Goal: Browse casually: Explore the website without a specific task or goal

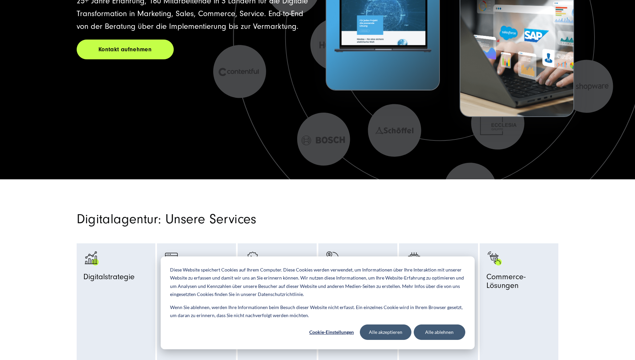
scroll to position [167, 0]
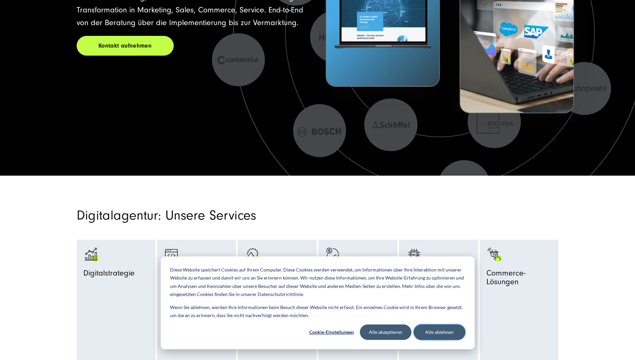
click at [433, 330] on button "Alle ablehnen" at bounding box center [440, 331] width 52 height 15
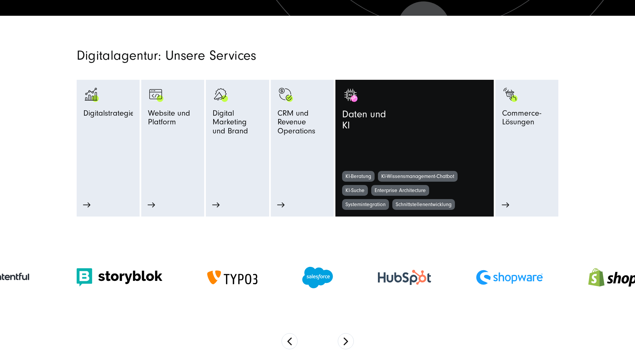
scroll to position [402, 0]
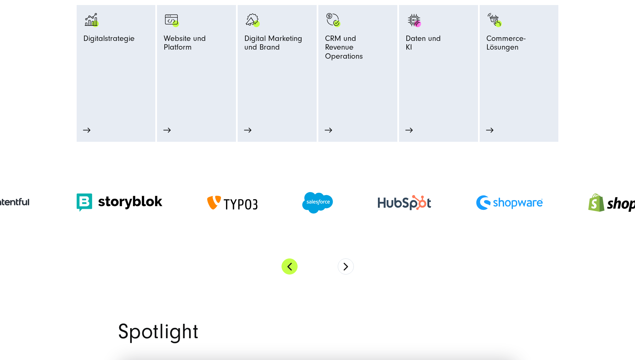
click at [290, 262] on button "Previous" at bounding box center [290, 266] width 16 height 16
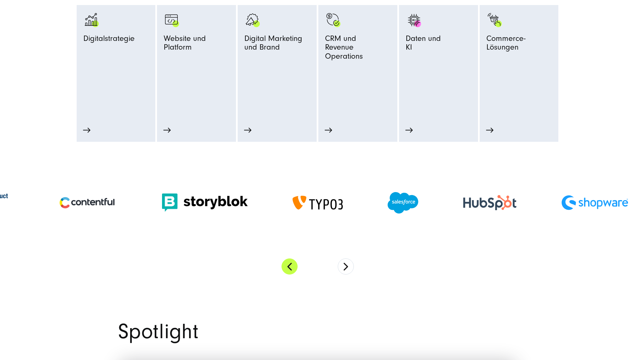
click at [290, 262] on button "Previous" at bounding box center [290, 266] width 16 height 16
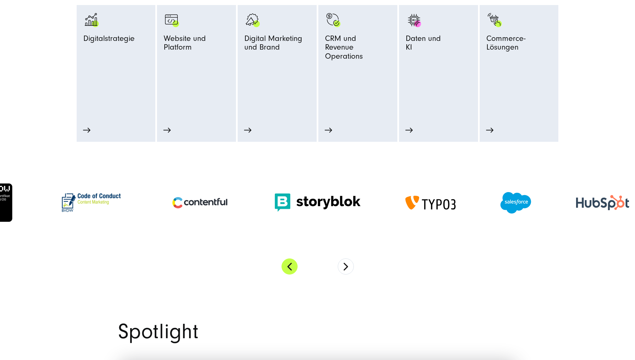
click at [290, 262] on button "Previous" at bounding box center [290, 266] width 16 height 16
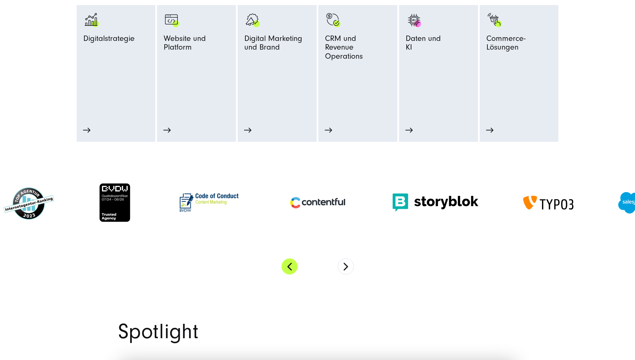
click at [290, 262] on button "Previous" at bounding box center [290, 266] width 16 height 16
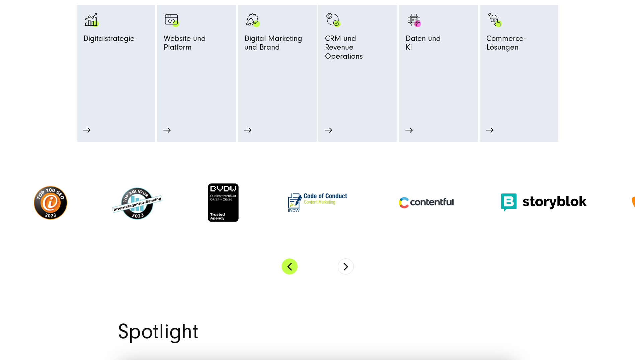
click at [290, 262] on button "Previous" at bounding box center [290, 266] width 16 height 16
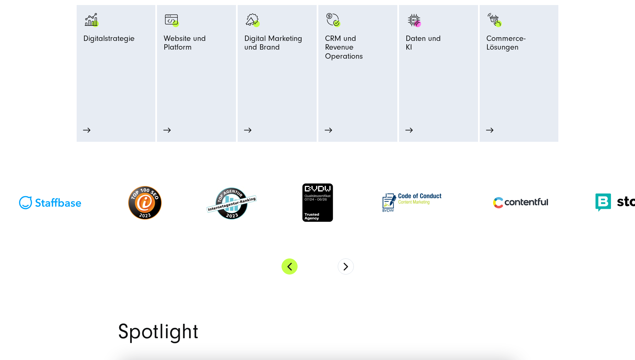
click at [290, 262] on button "Previous" at bounding box center [290, 266] width 16 height 16
click at [345, 264] on button "Next" at bounding box center [346, 266] width 16 height 16
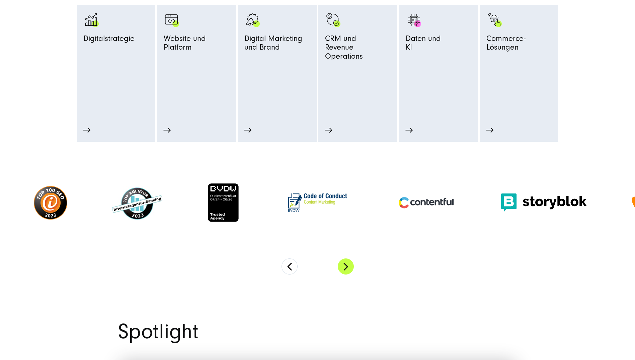
click at [345, 264] on button "Next" at bounding box center [346, 266] width 16 height 16
click at [346, 264] on button "Next" at bounding box center [346, 266] width 16 height 16
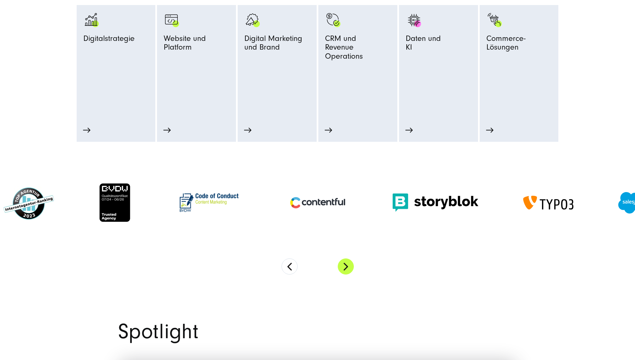
click at [346, 264] on button "Next" at bounding box center [346, 266] width 16 height 16
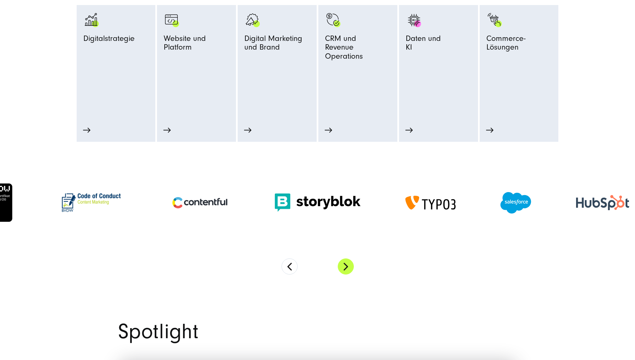
click at [346, 265] on button "Next" at bounding box center [346, 266] width 16 height 16
click at [347, 265] on button "Next" at bounding box center [346, 266] width 16 height 16
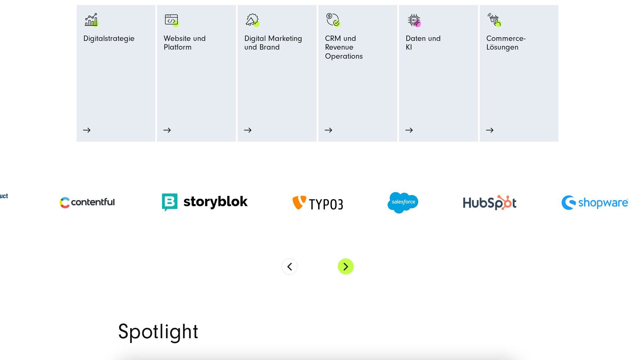
click at [347, 265] on button "Next" at bounding box center [346, 266] width 16 height 16
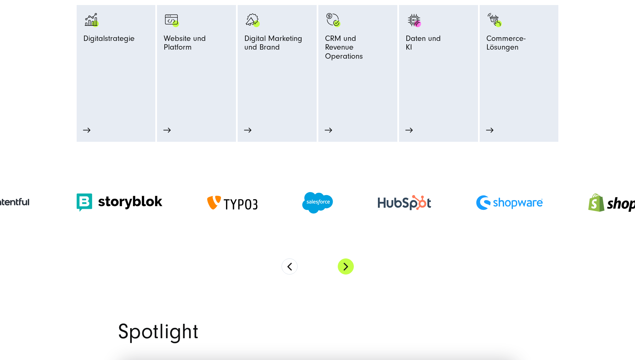
click at [347, 265] on button "Next" at bounding box center [346, 266] width 16 height 16
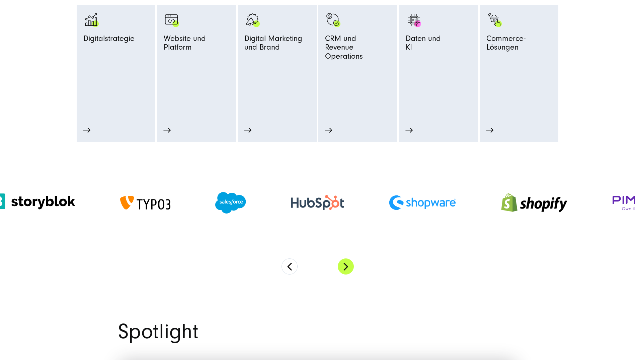
click at [347, 265] on button "Next" at bounding box center [346, 266] width 16 height 16
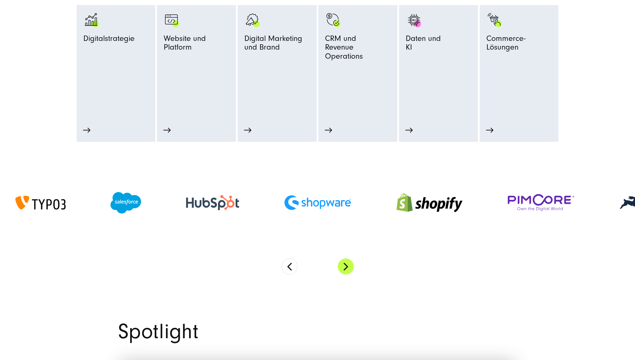
click at [347, 265] on button "Next" at bounding box center [346, 266] width 16 height 16
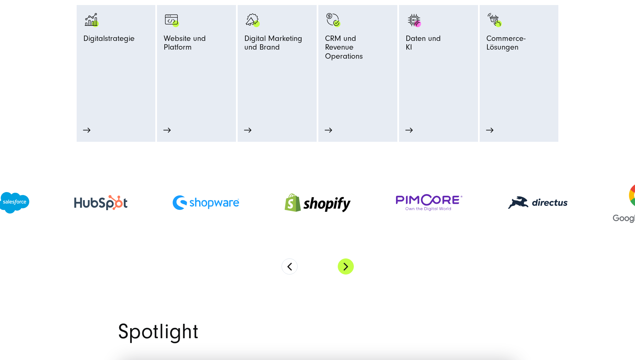
click at [347, 265] on button "Next" at bounding box center [346, 266] width 16 height 16
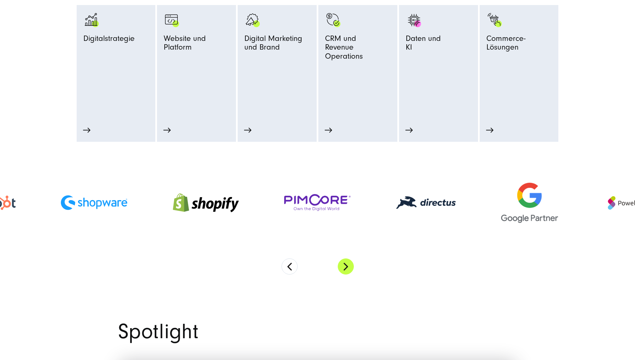
click at [347, 265] on button "Next" at bounding box center [346, 266] width 16 height 16
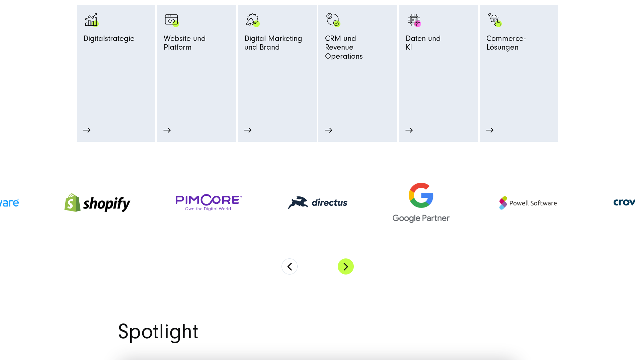
click at [347, 265] on button "Next" at bounding box center [346, 266] width 16 height 16
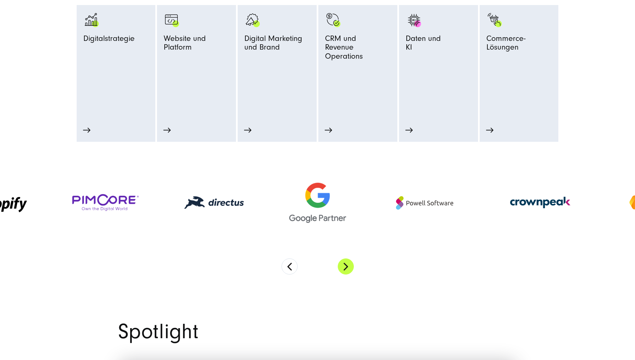
click at [347, 265] on button "Next" at bounding box center [346, 266] width 16 height 16
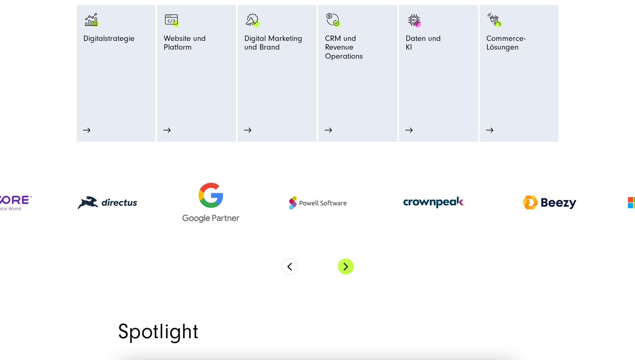
click at [347, 265] on button "Next" at bounding box center [346, 266] width 16 height 16
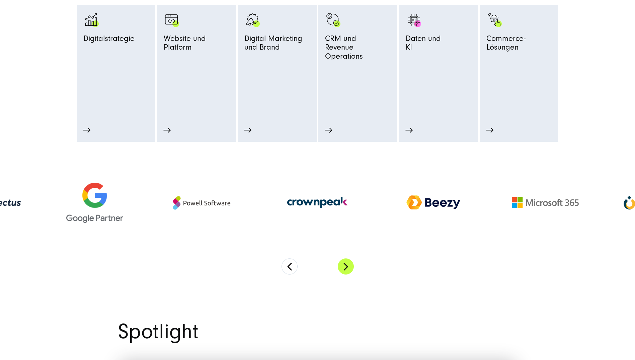
click at [347, 265] on button "Next" at bounding box center [346, 266] width 16 height 16
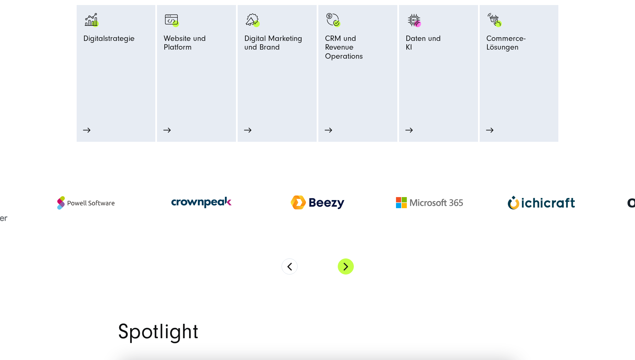
click at [347, 265] on button "Next" at bounding box center [346, 266] width 16 height 16
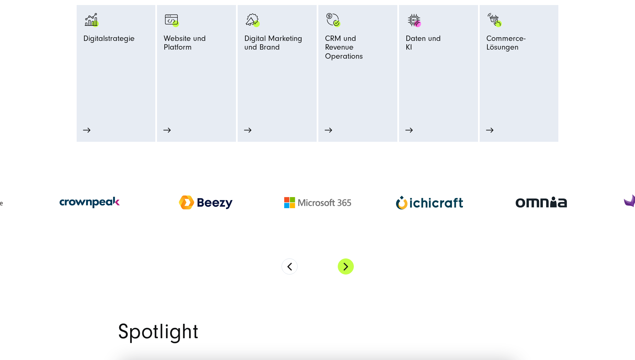
click at [347, 265] on button "Next" at bounding box center [346, 266] width 16 height 16
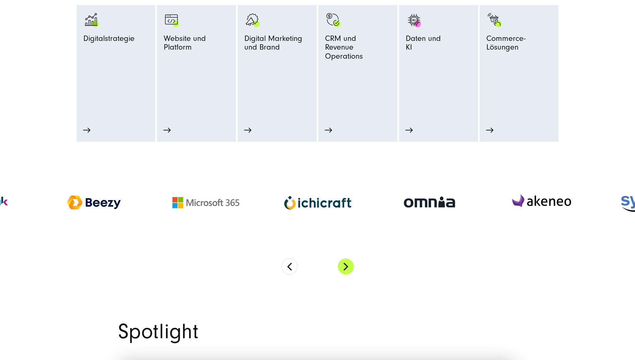
click at [347, 265] on button "Next" at bounding box center [346, 266] width 16 height 16
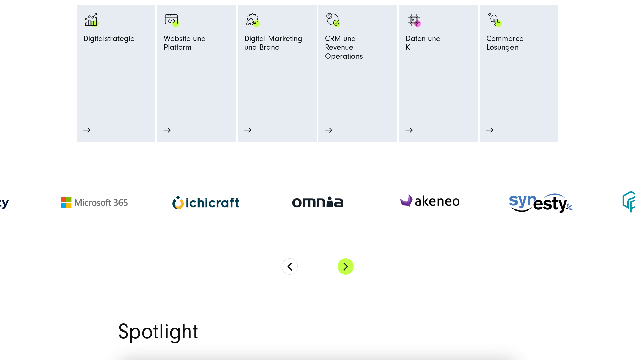
click at [347, 265] on button "Next" at bounding box center [346, 266] width 16 height 16
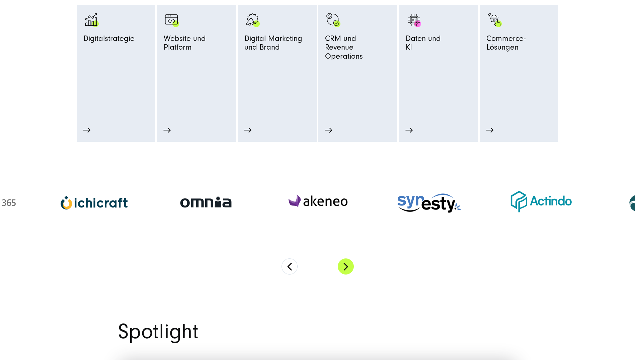
click at [347, 265] on button "Next" at bounding box center [346, 266] width 16 height 16
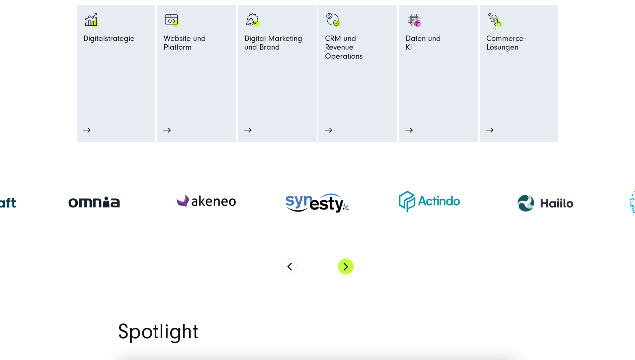
click at [344, 267] on button "Next" at bounding box center [346, 266] width 16 height 16
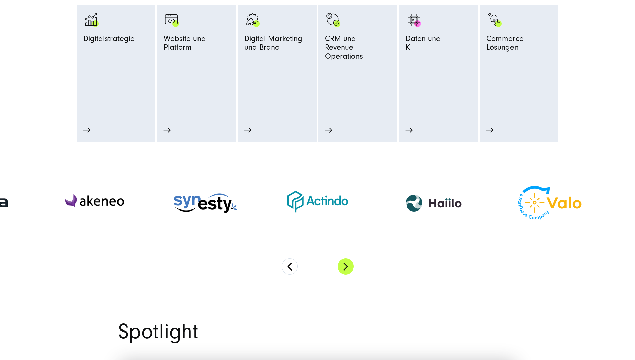
click at [344, 267] on button "Next" at bounding box center [346, 266] width 16 height 16
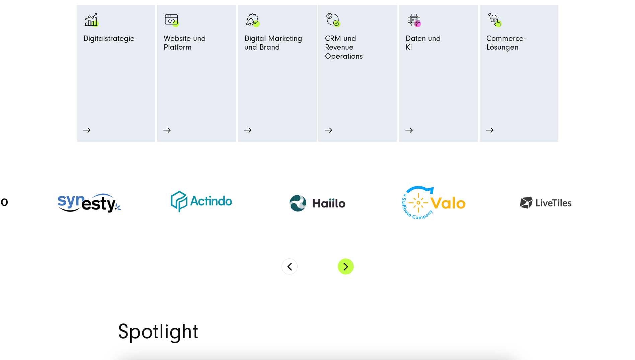
click at [344, 267] on button "Next" at bounding box center [346, 266] width 16 height 16
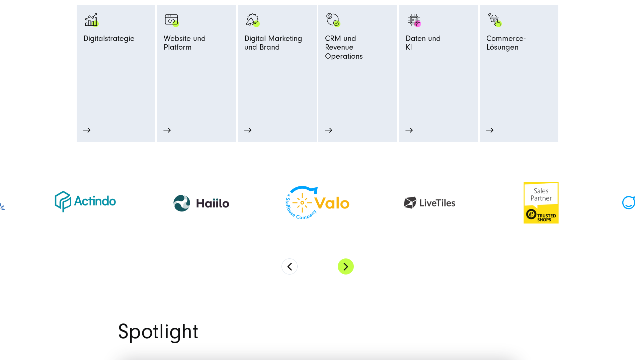
click at [345, 266] on button "Next" at bounding box center [346, 266] width 16 height 16
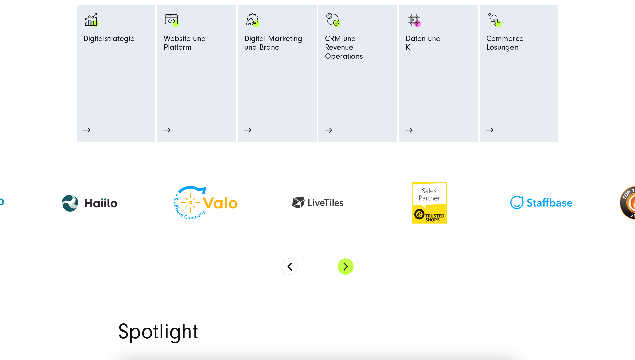
click at [345, 266] on button "Next" at bounding box center [346, 266] width 16 height 16
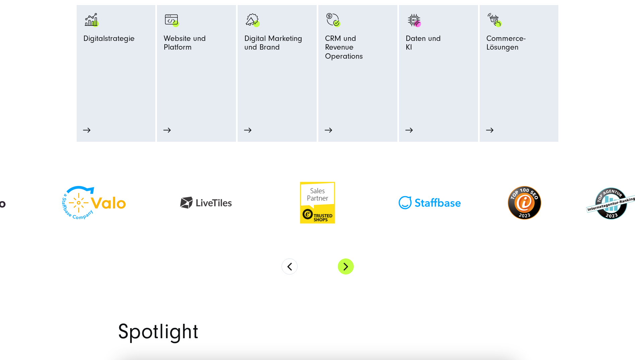
click at [345, 266] on button "Next" at bounding box center [346, 266] width 16 height 16
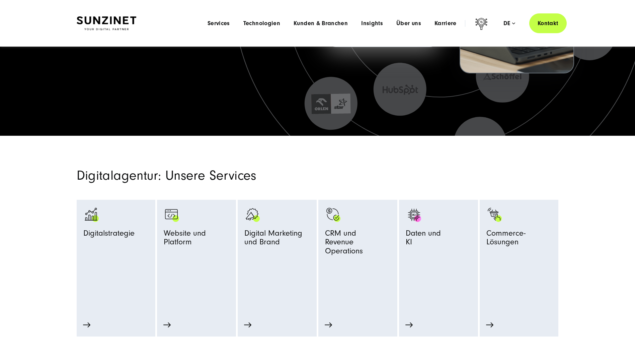
scroll to position [100, 0]
